Goal: Task Accomplishment & Management: Manage account settings

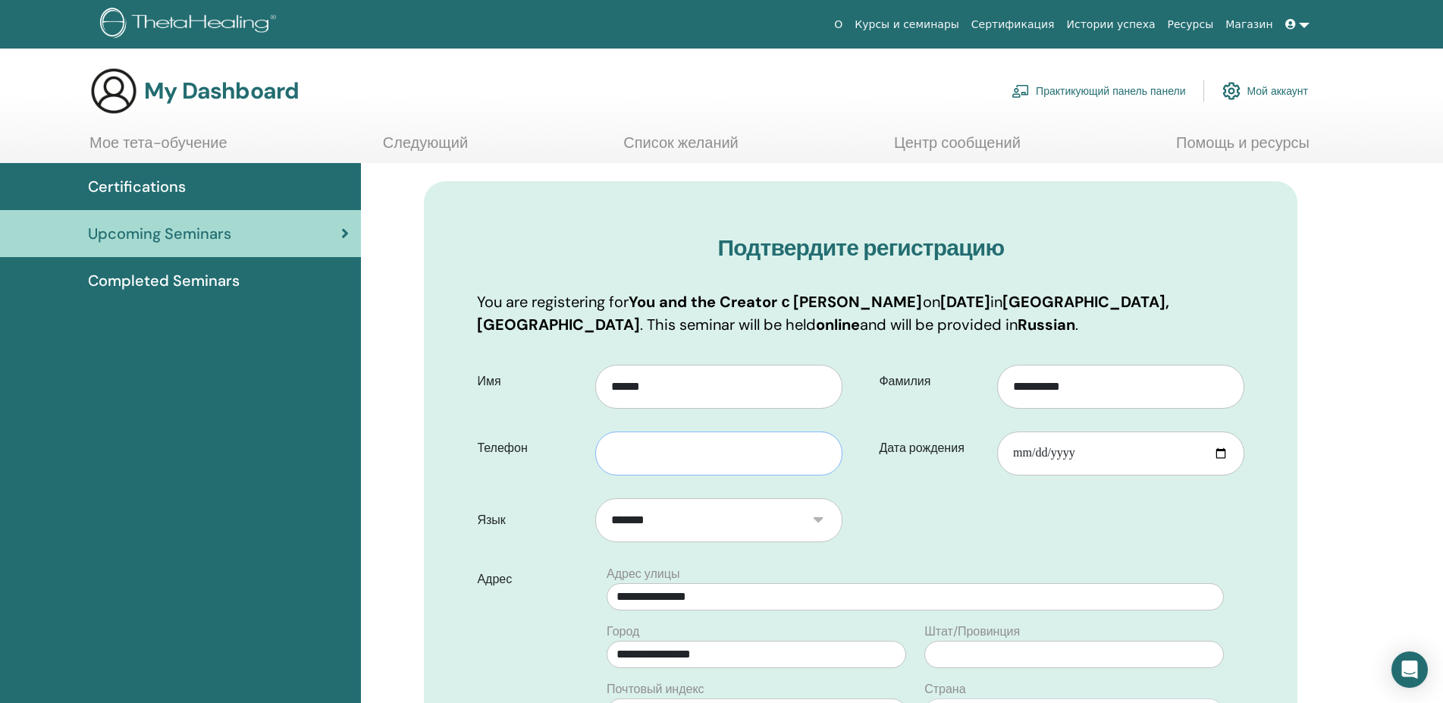
click at [645, 447] on input "text" at bounding box center [718, 453] width 247 height 44
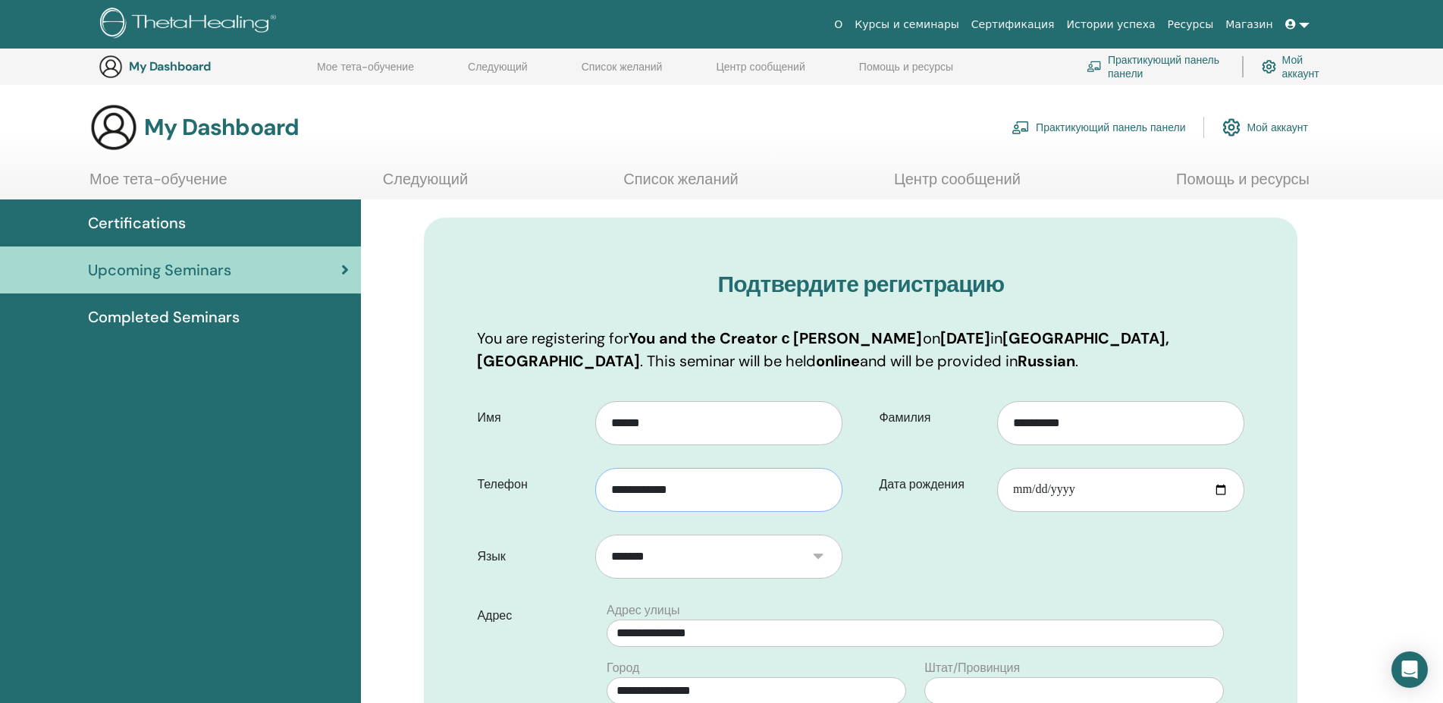
scroll to position [345, 0]
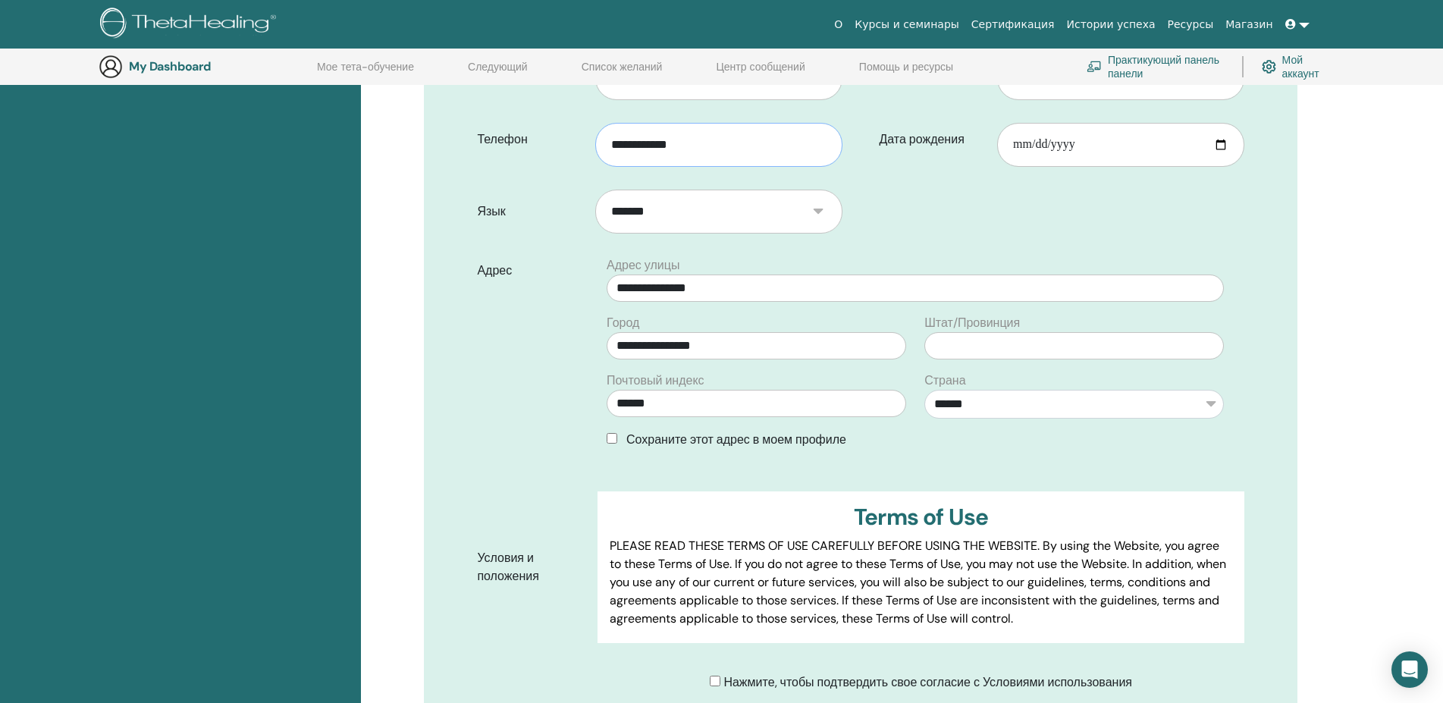
type input "**********"
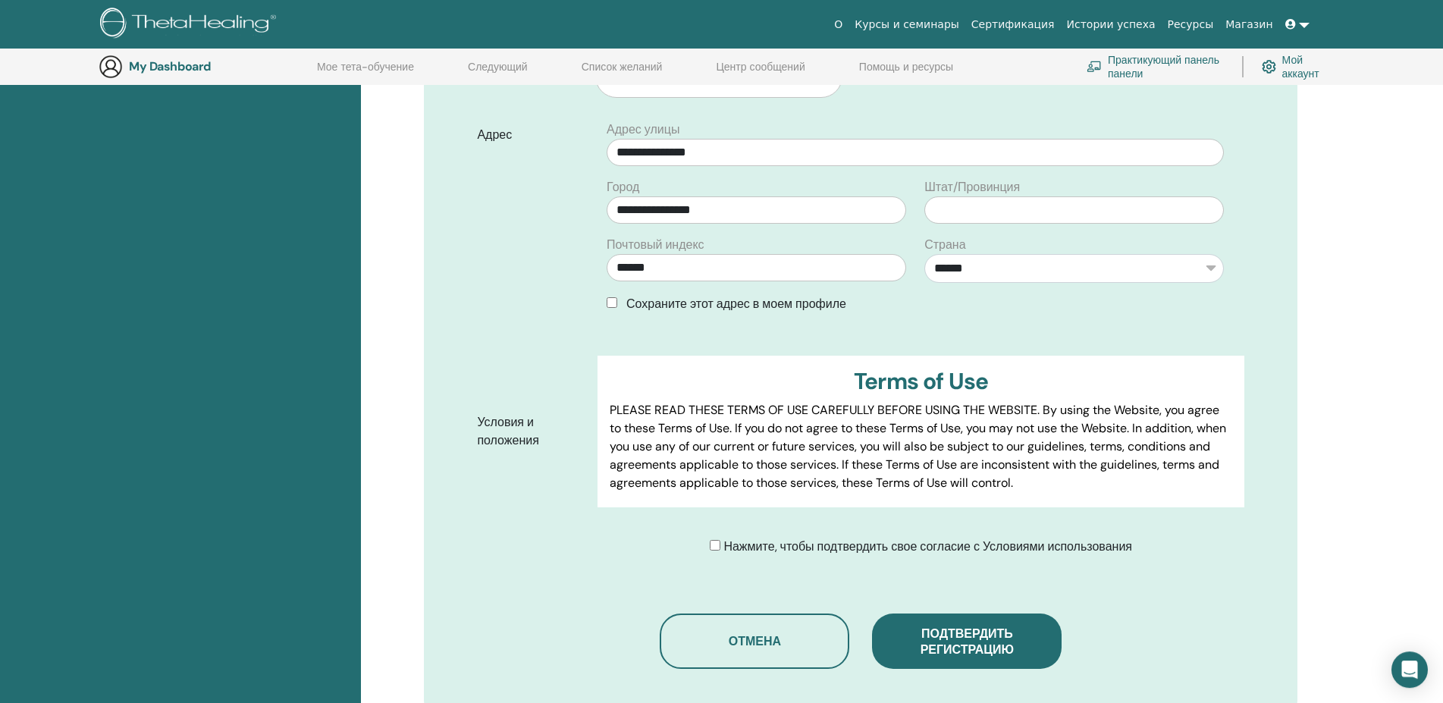
scroll to position [577, 0]
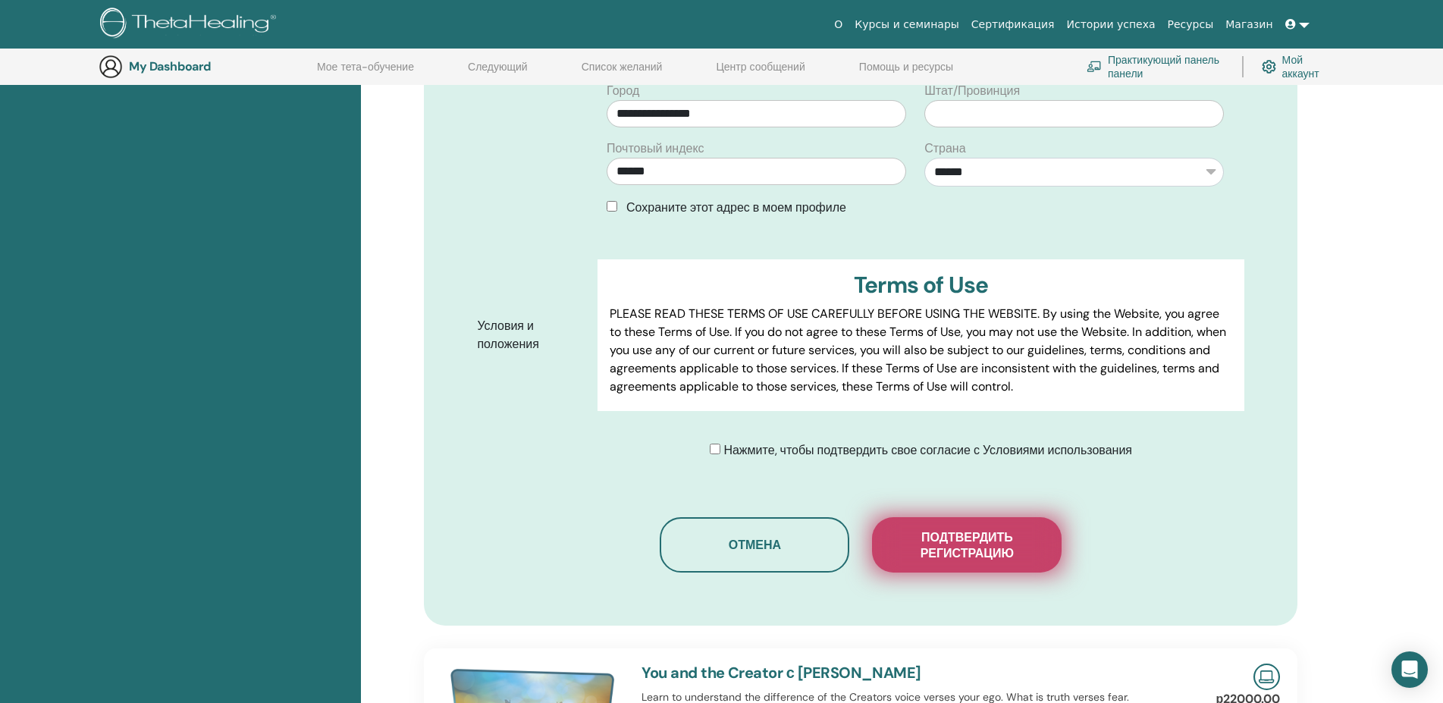
click at [967, 545] on span "Подтвердить регистрацию" at bounding box center [967, 545] width 152 height 32
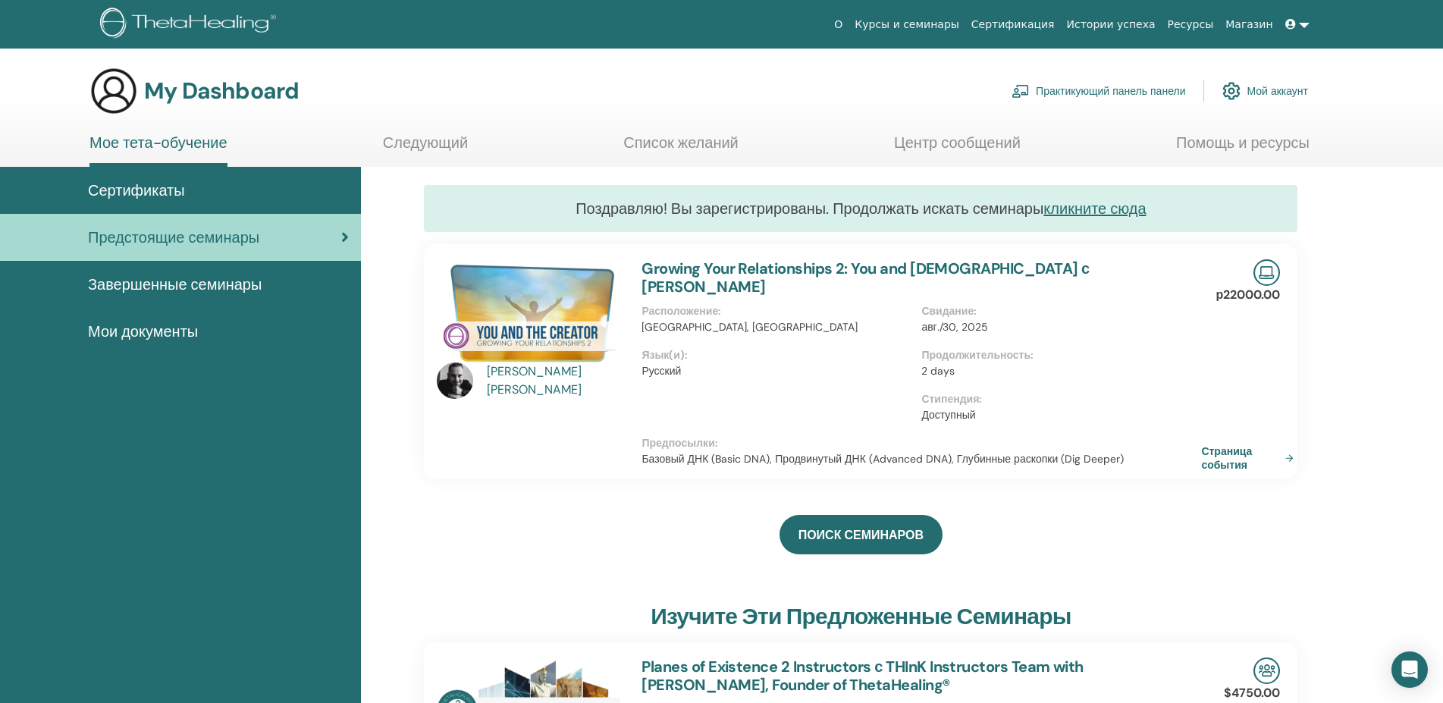
click at [1279, 88] on link "Мой аккаунт" at bounding box center [1265, 90] width 86 height 33
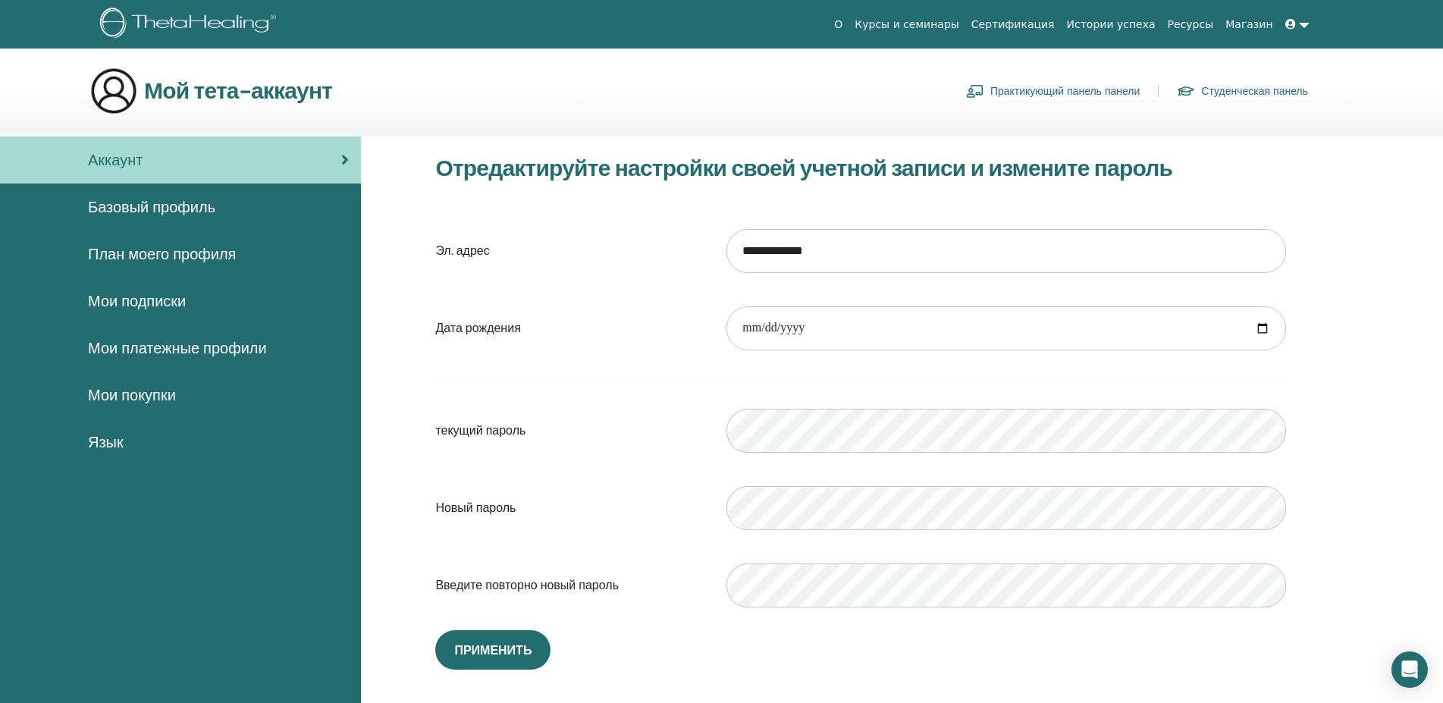
click at [167, 204] on span "Базовый профиль" at bounding box center [151, 207] width 127 height 23
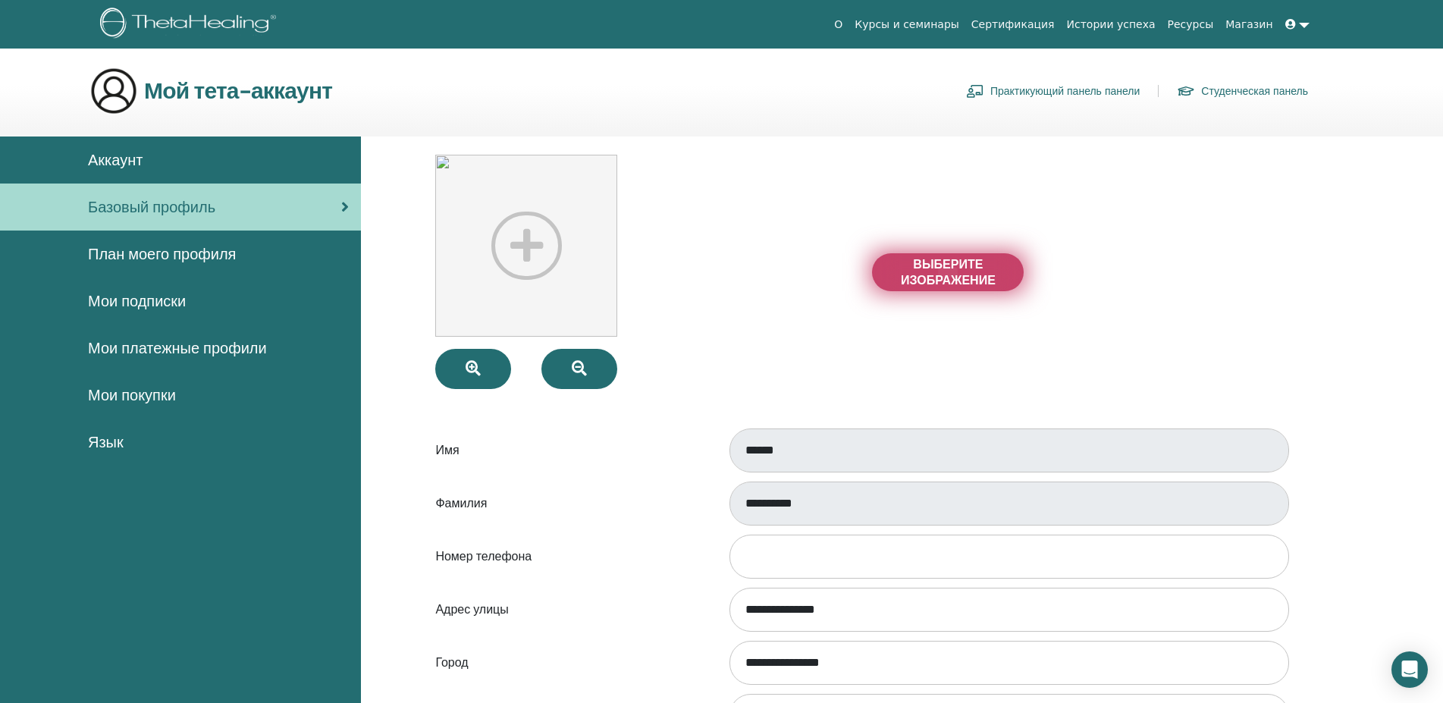
click at [944, 274] on span "Выберите изображение" at bounding box center [948, 272] width 114 height 32
click at [944, 274] on input "Выберите изображение" at bounding box center [948, 272] width 20 height 11
type input "**********"
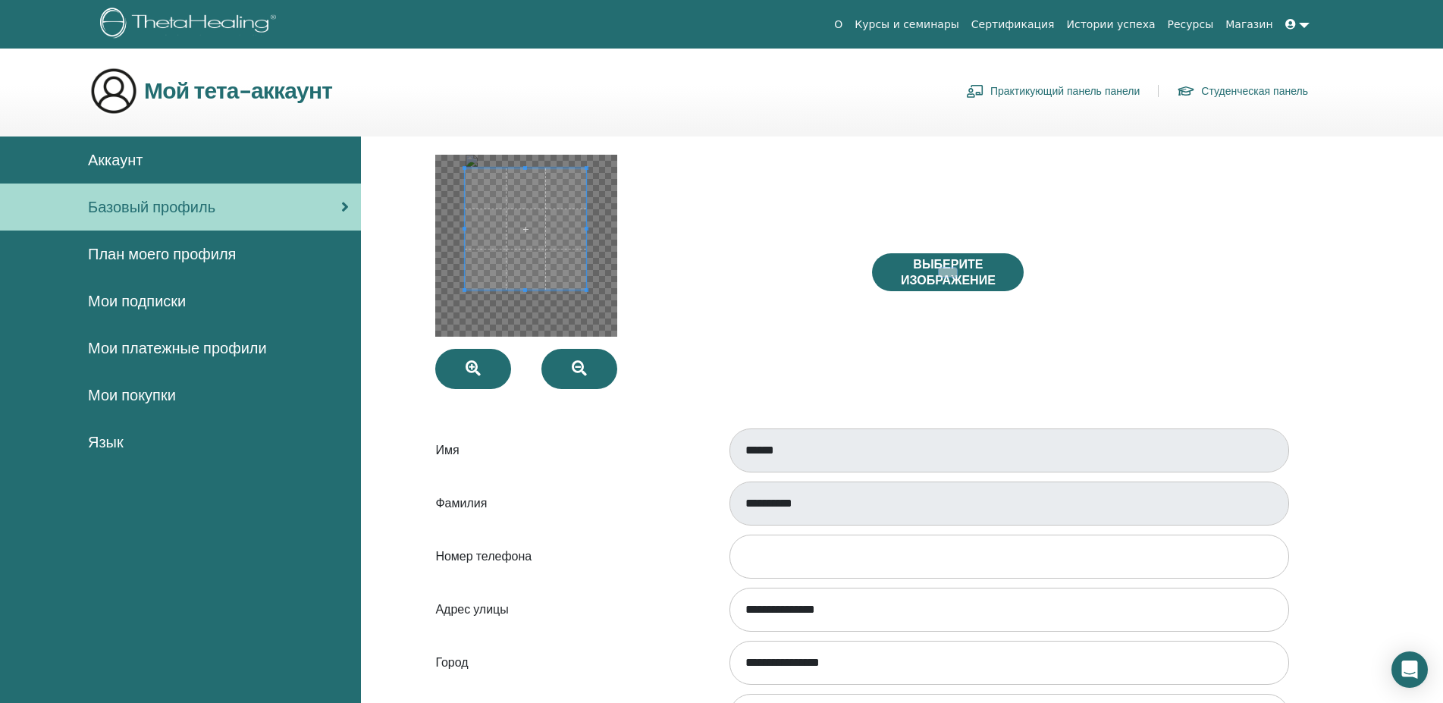
click at [572, 255] on span at bounding box center [525, 228] width 121 height 121
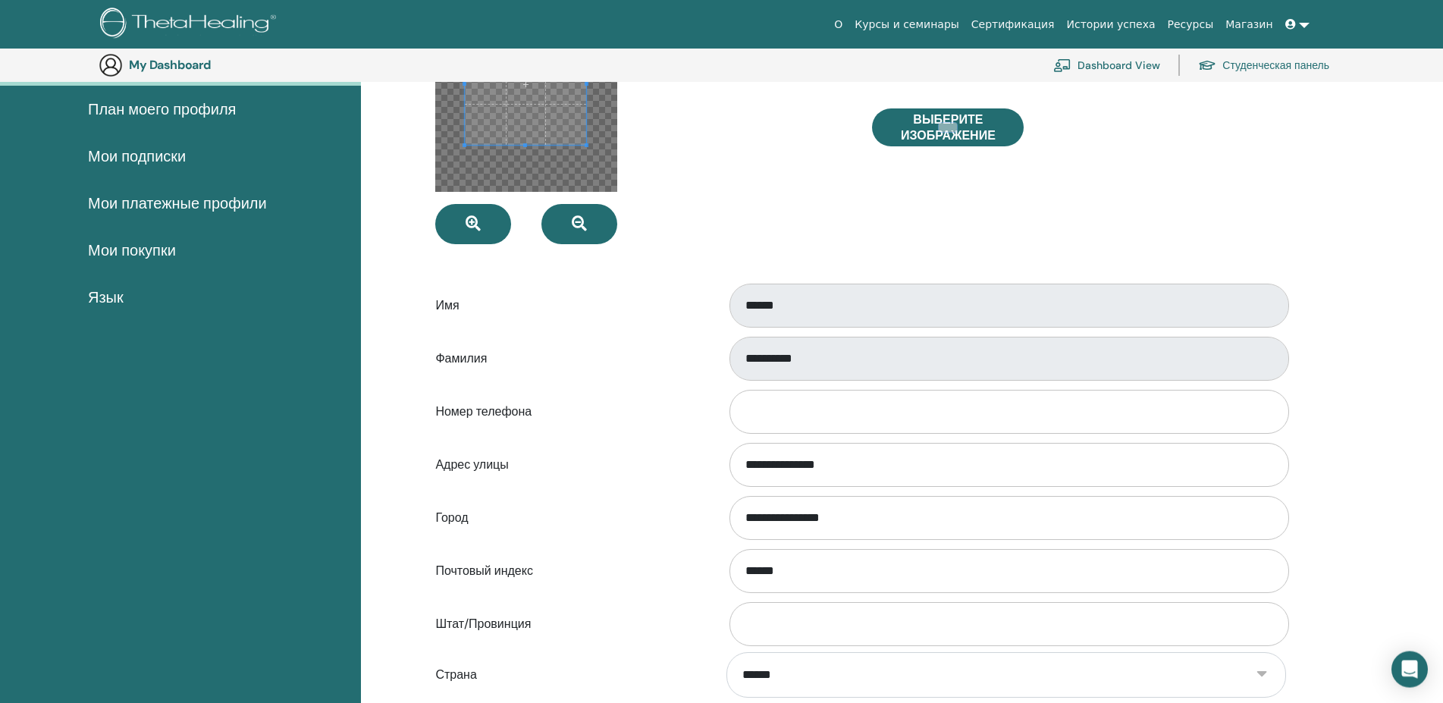
scroll to position [188, 0]
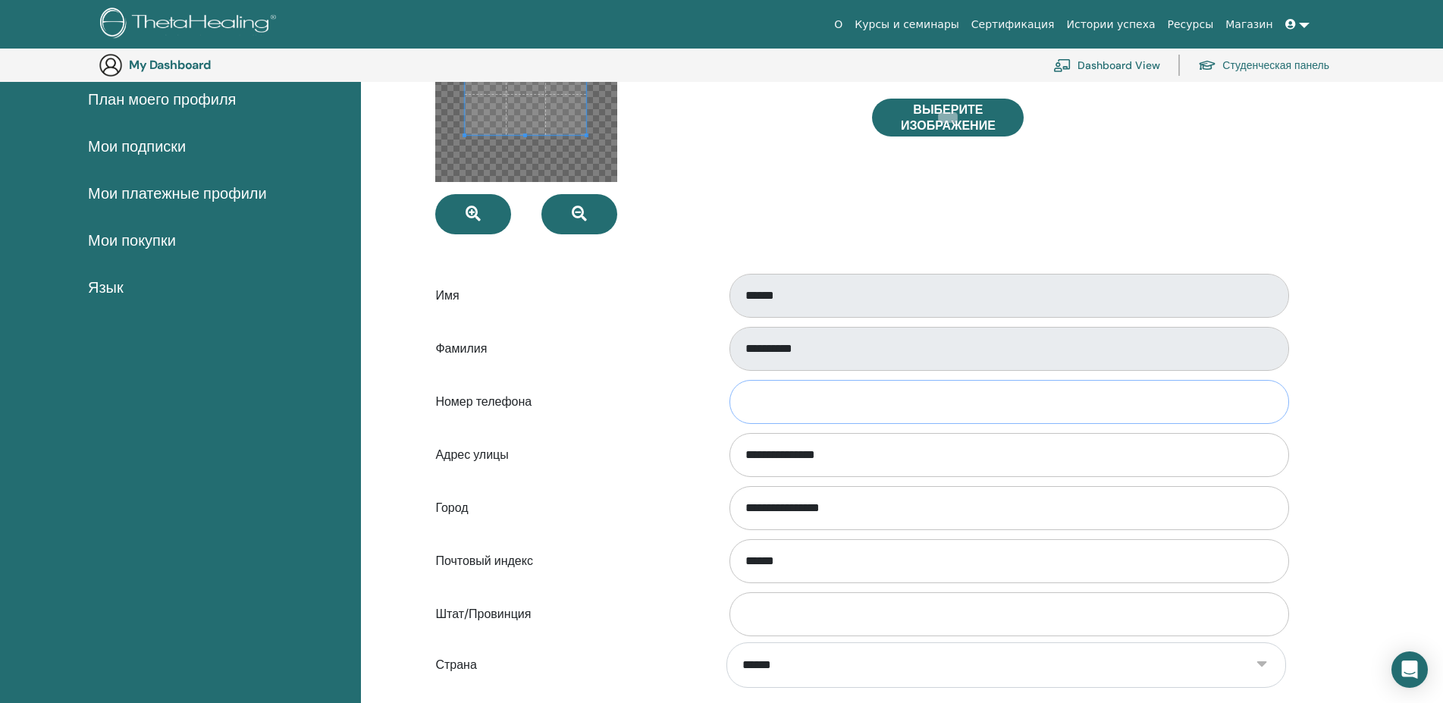
click at [776, 397] on input "Номер телефона" at bounding box center [1009, 402] width 560 height 44
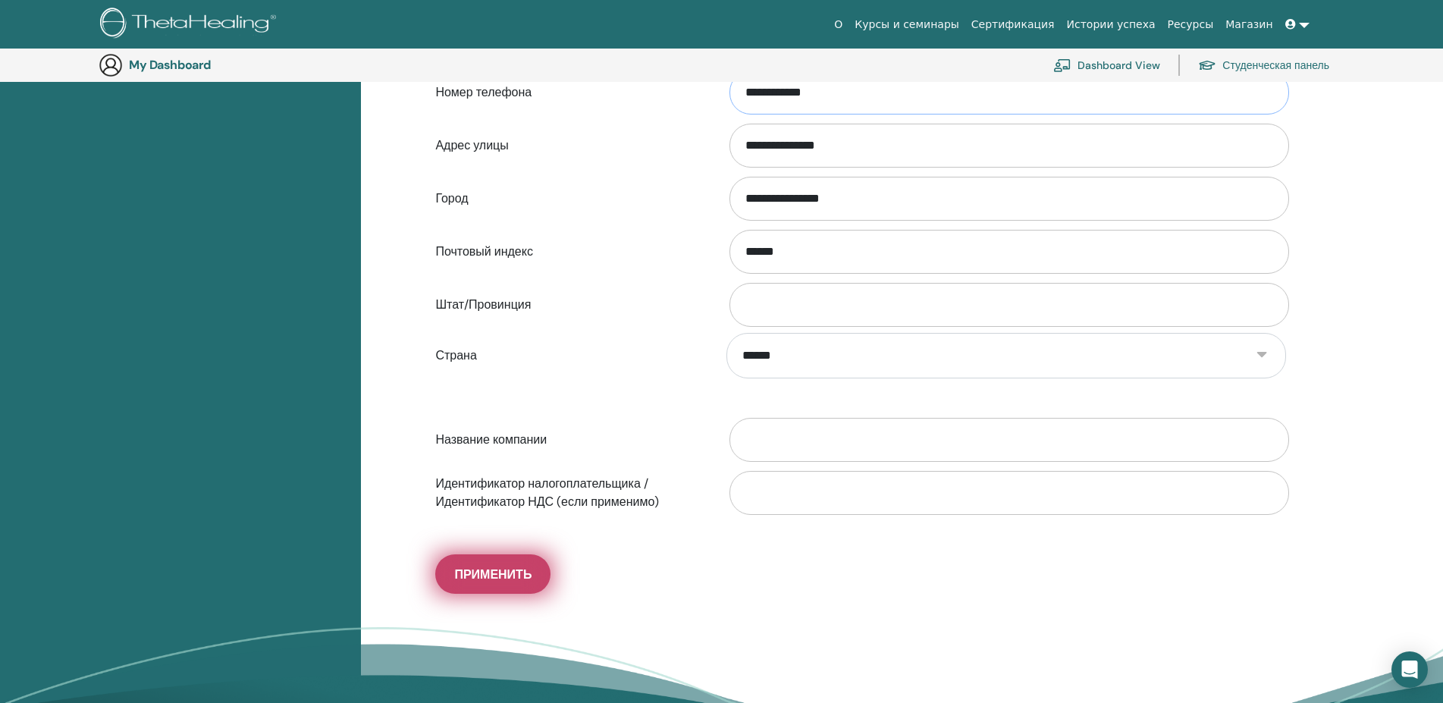
type input "**********"
click at [516, 574] on span "Применить" at bounding box center [492, 574] width 77 height 16
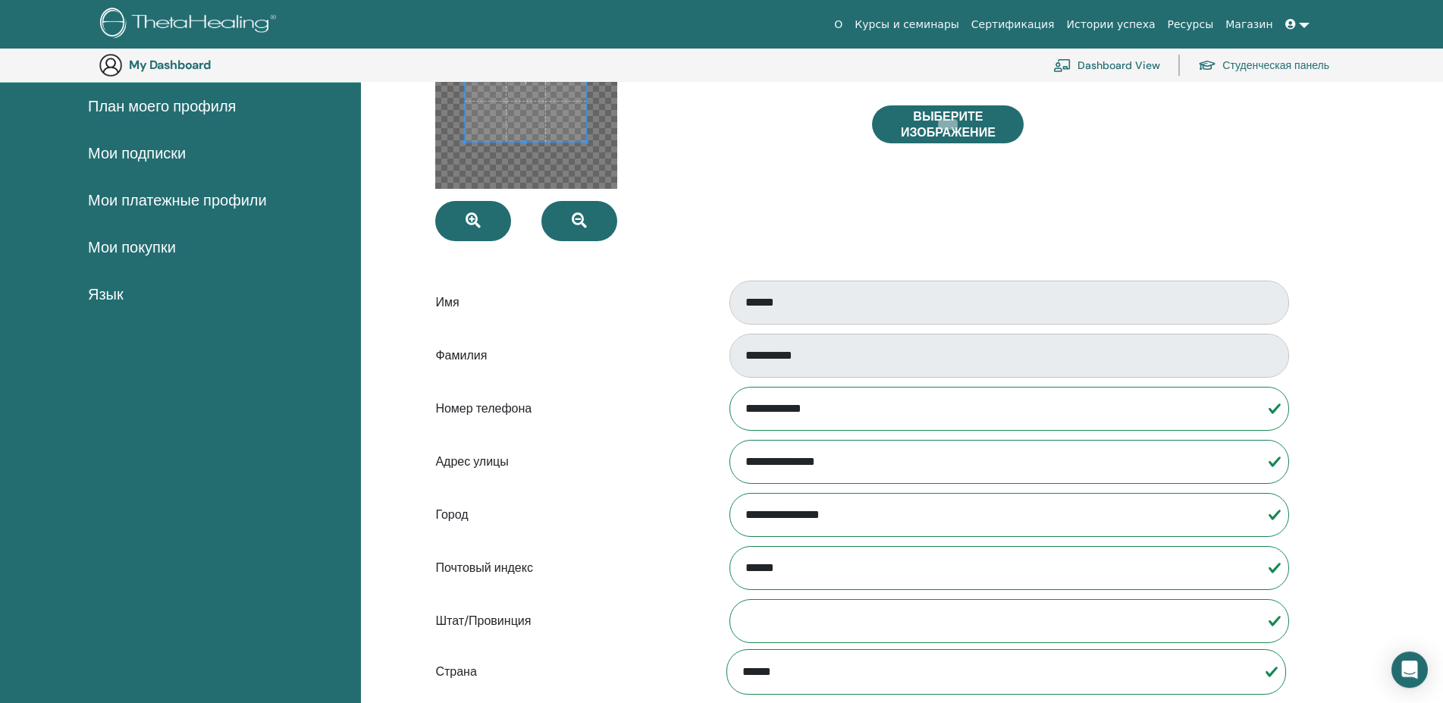
scroll to position [111, 0]
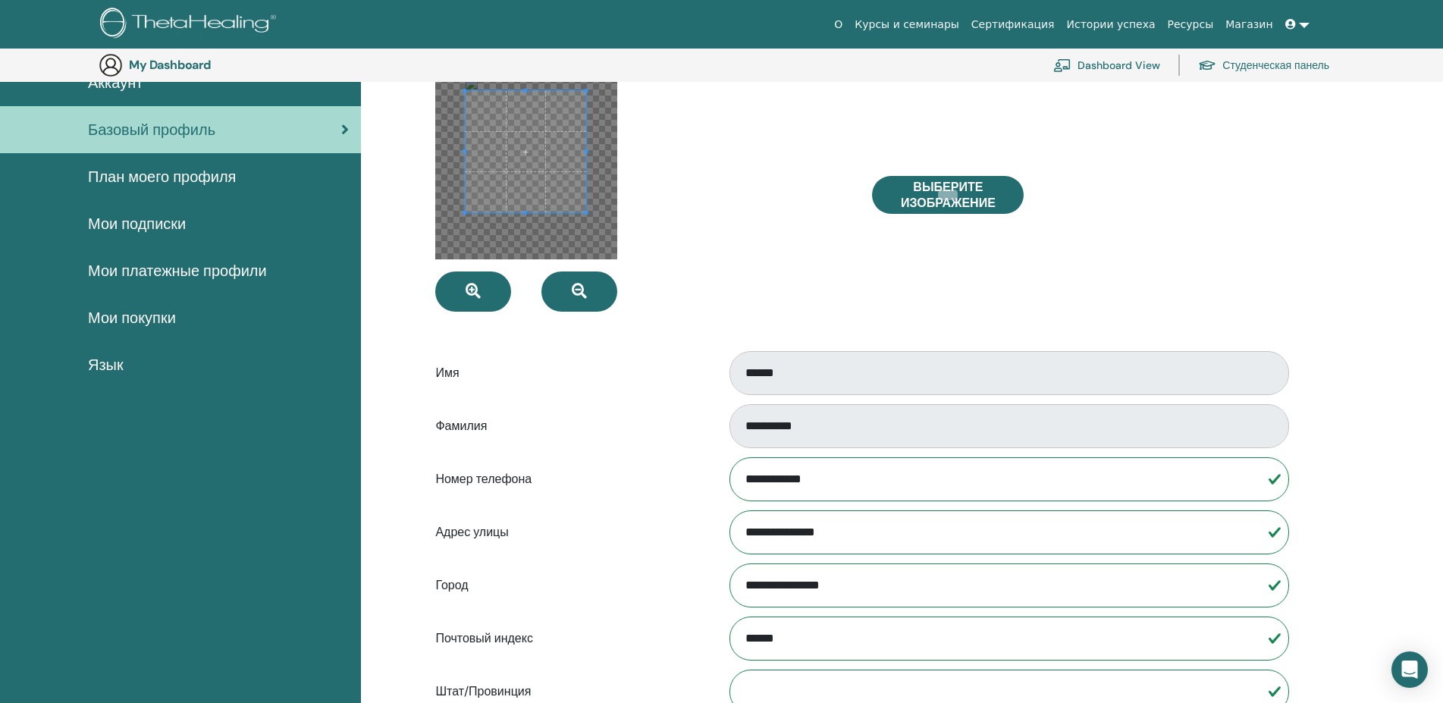
click at [174, 180] on span "План моего профиля" at bounding box center [162, 176] width 148 height 23
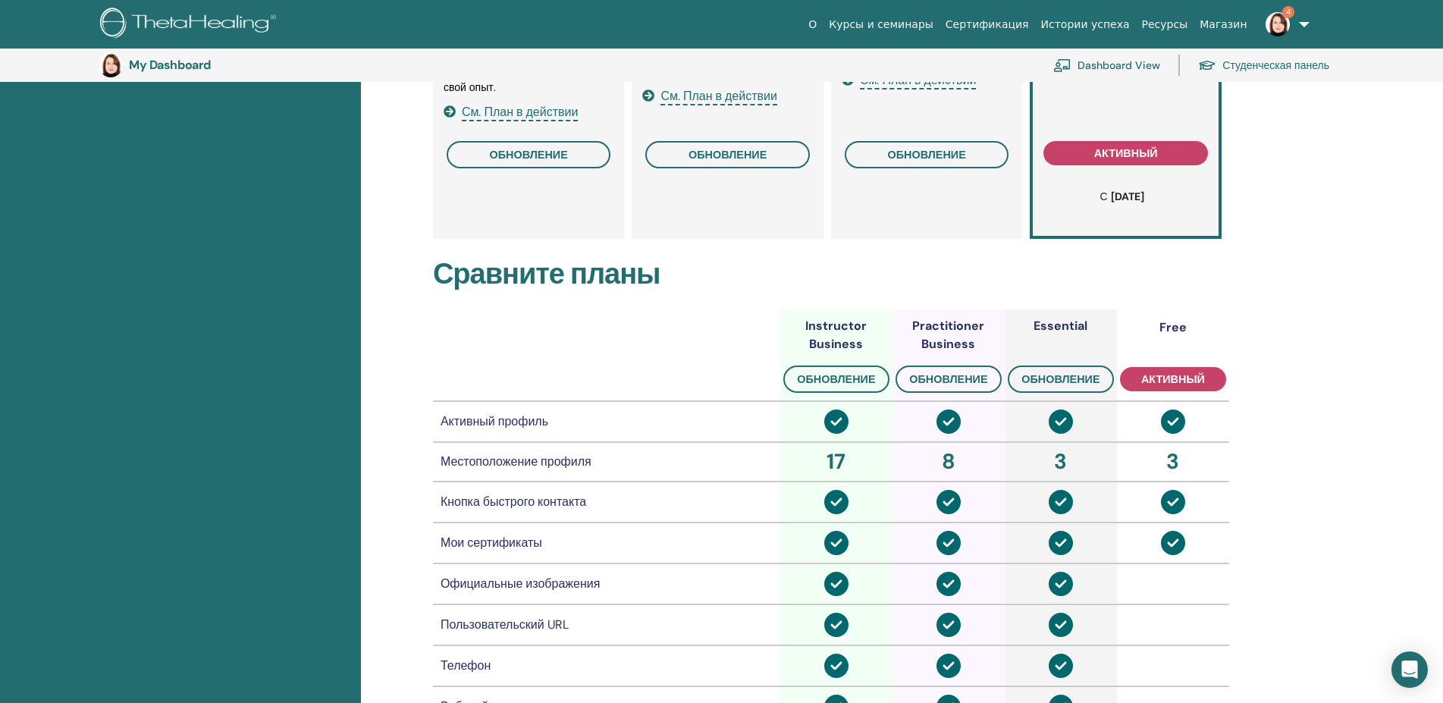
scroll to position [188, 0]
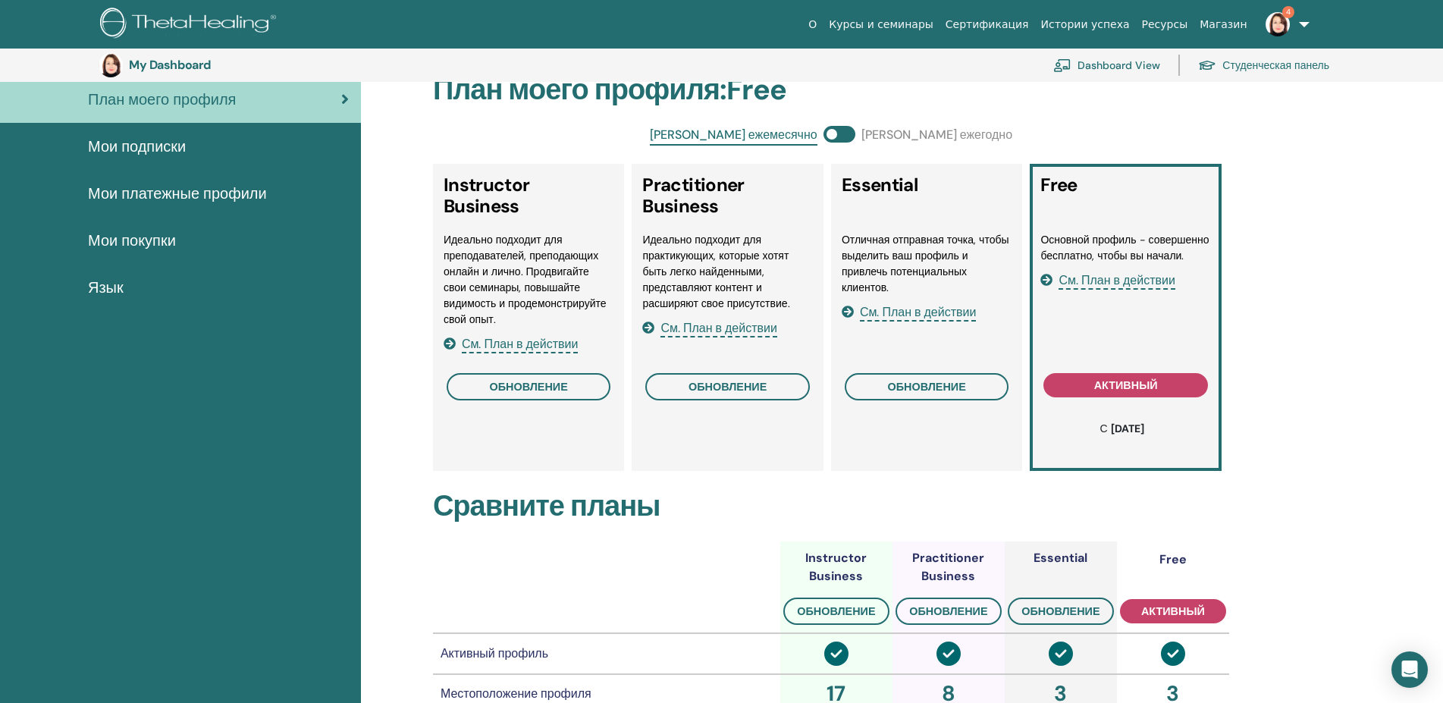
click at [1091, 285] on span "См. План в действии" at bounding box center [1117, 280] width 117 height 17
click at [886, 311] on span "См. План в действии" at bounding box center [918, 312] width 117 height 17
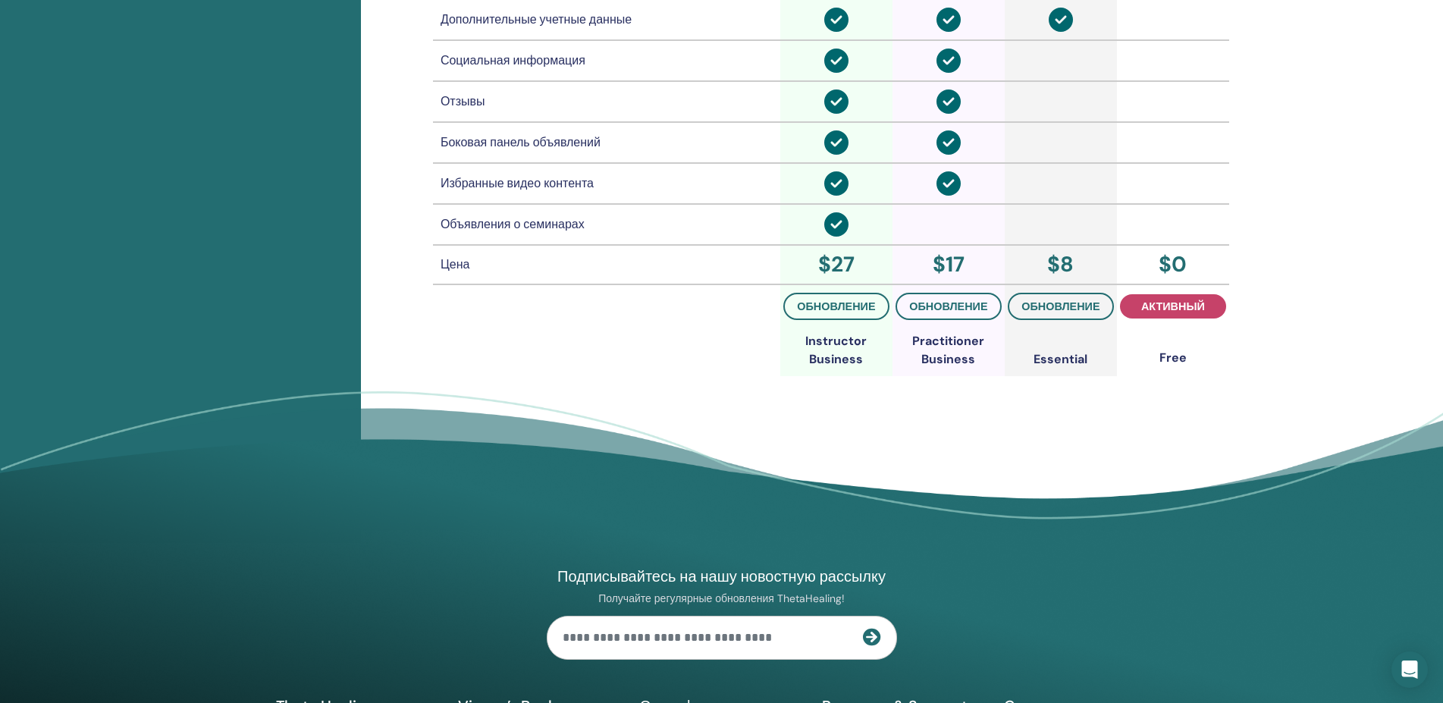
scroll to position [1461, 0]
